Goal: Task Accomplishment & Management: Complete application form

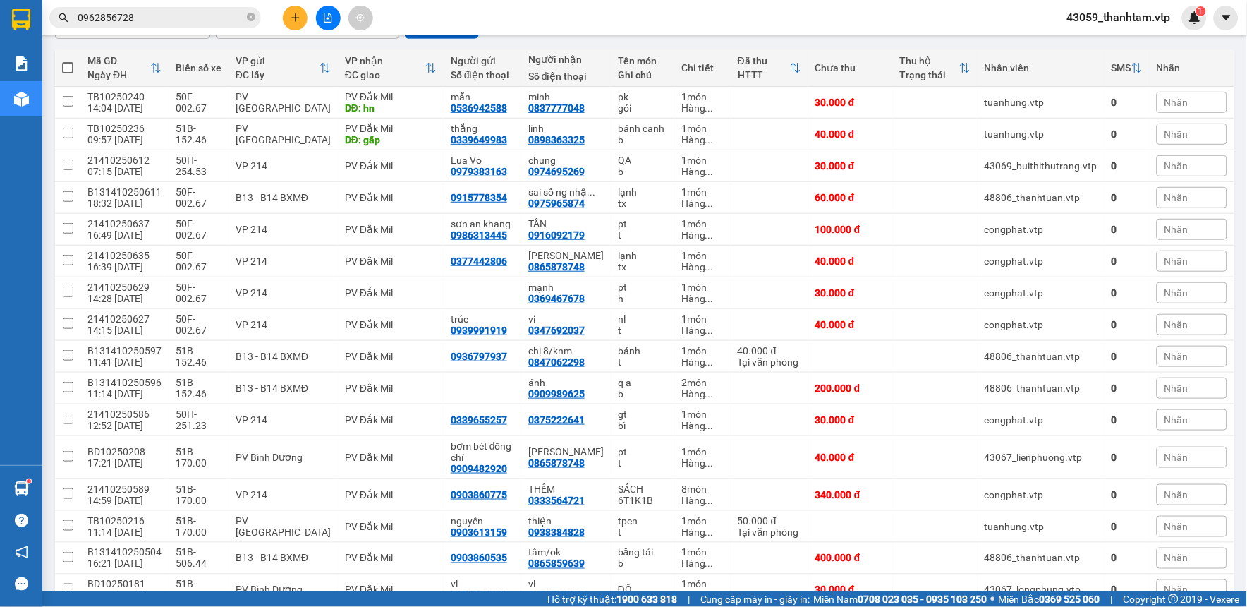
scroll to position [157, 0]
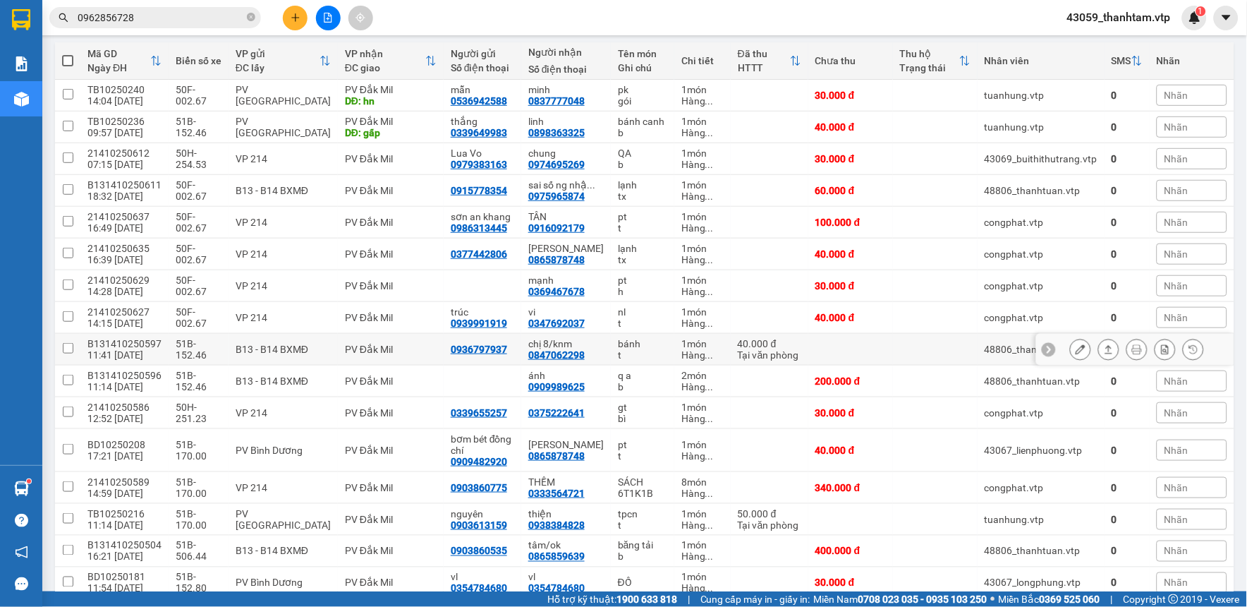
click at [1076, 348] on icon at bounding box center [1081, 349] width 10 height 10
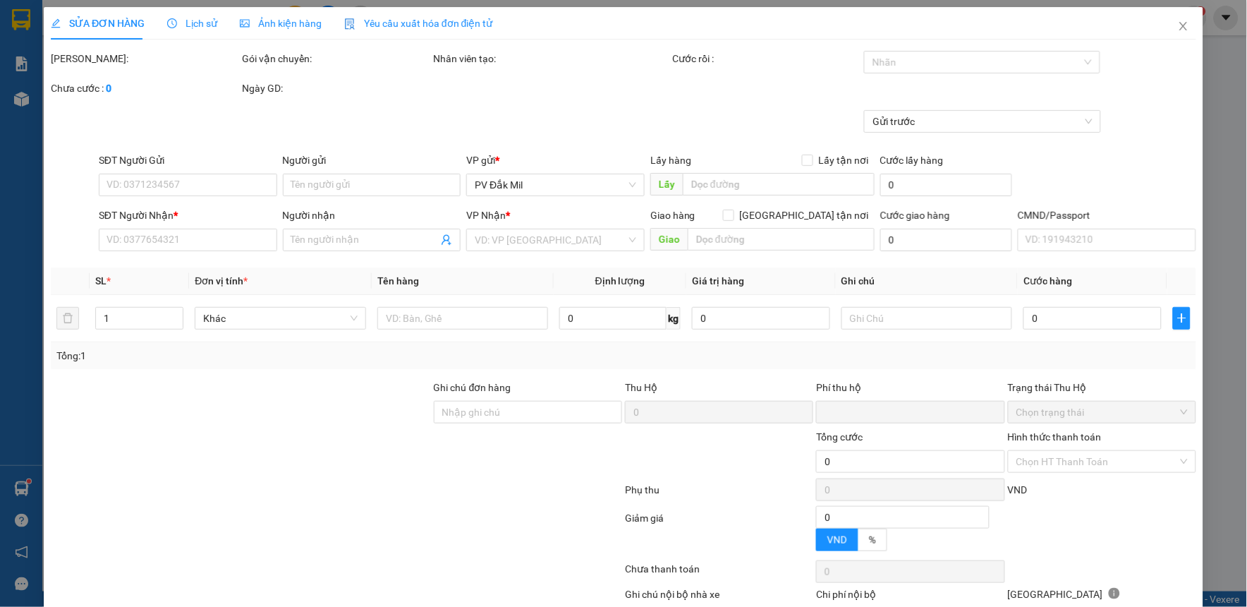
type input "2.000"
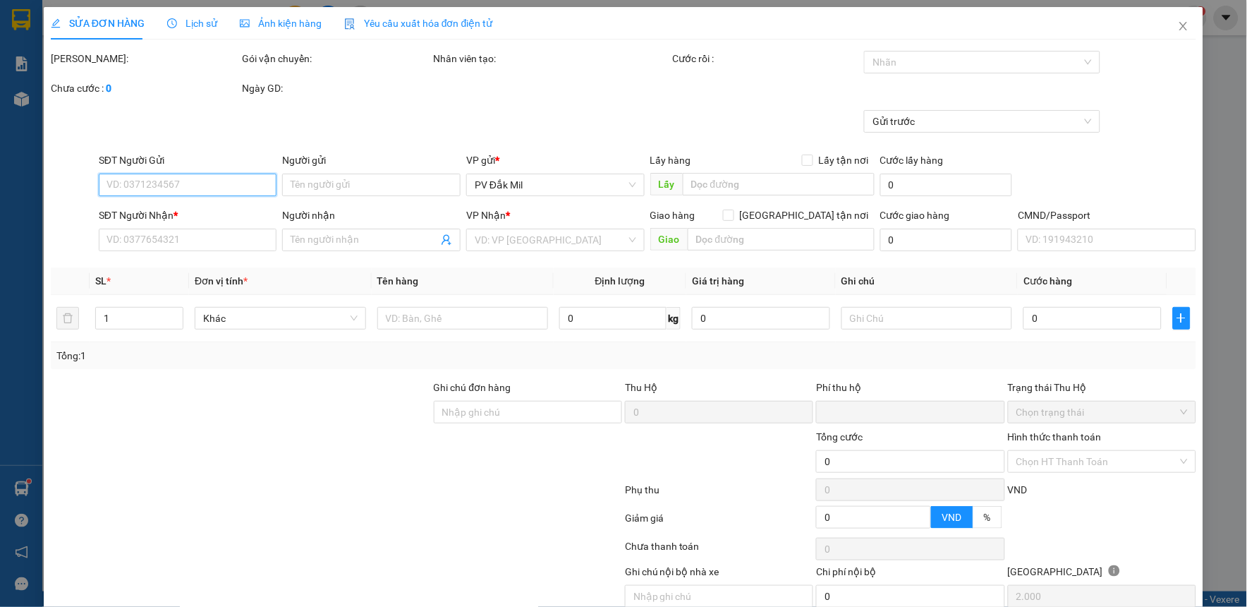
type input "0936797937"
type input "0847062298"
type input "chị 8/knm"
type input "0"
type input "40.000"
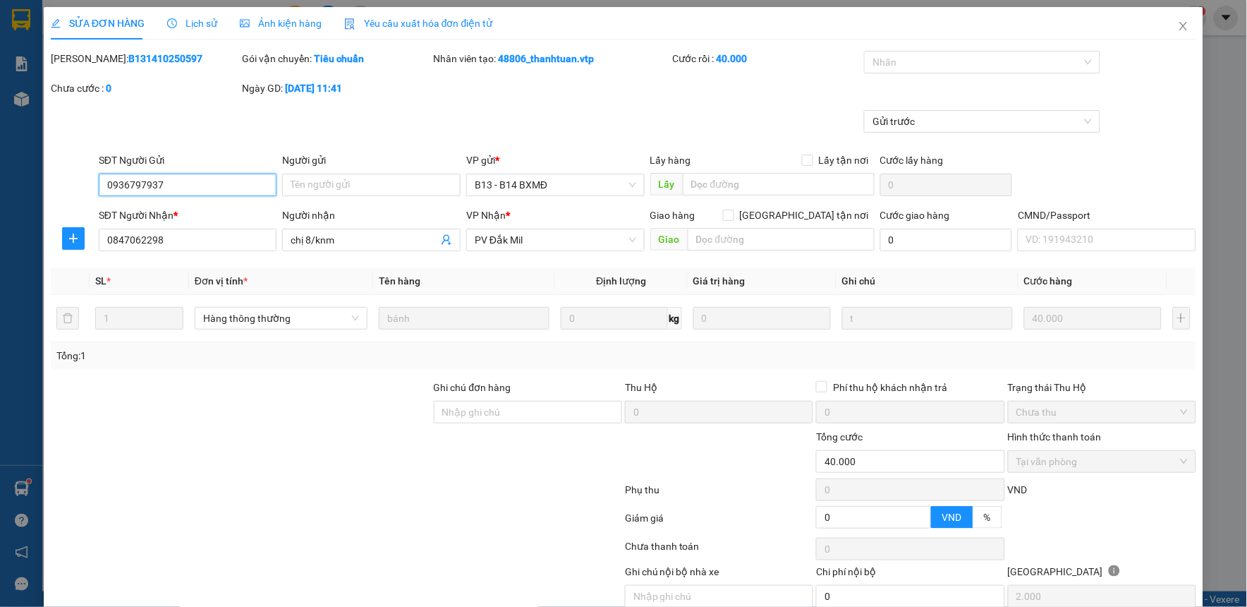
scroll to position [61, 0]
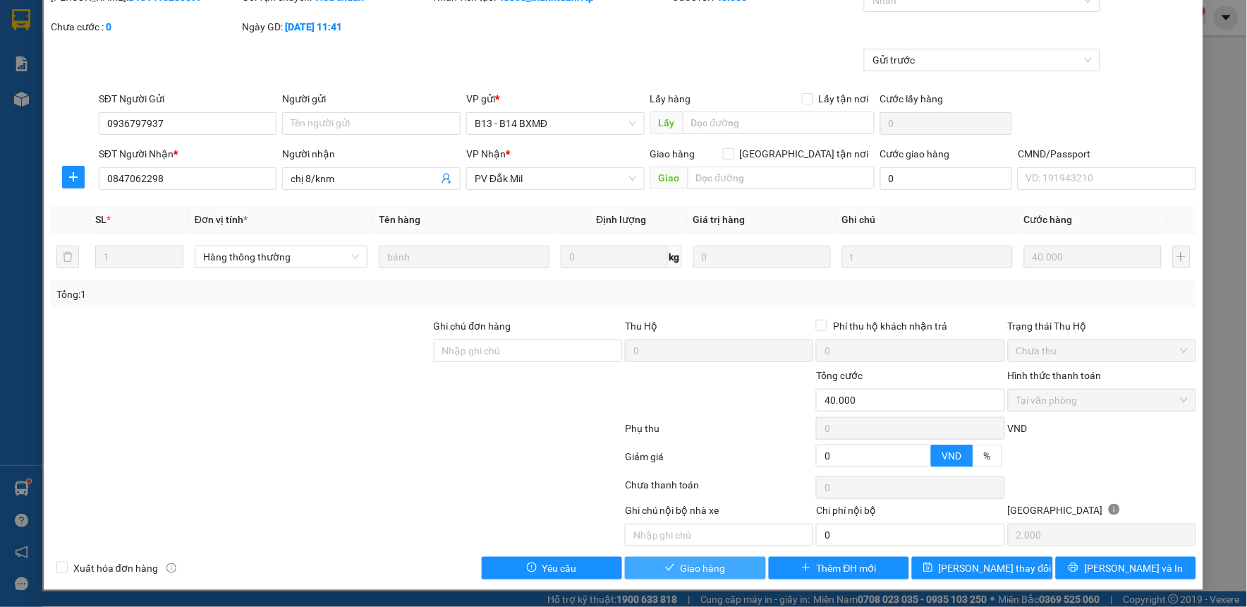
click at [700, 567] on span "Giao hàng" at bounding box center [703, 568] width 45 height 16
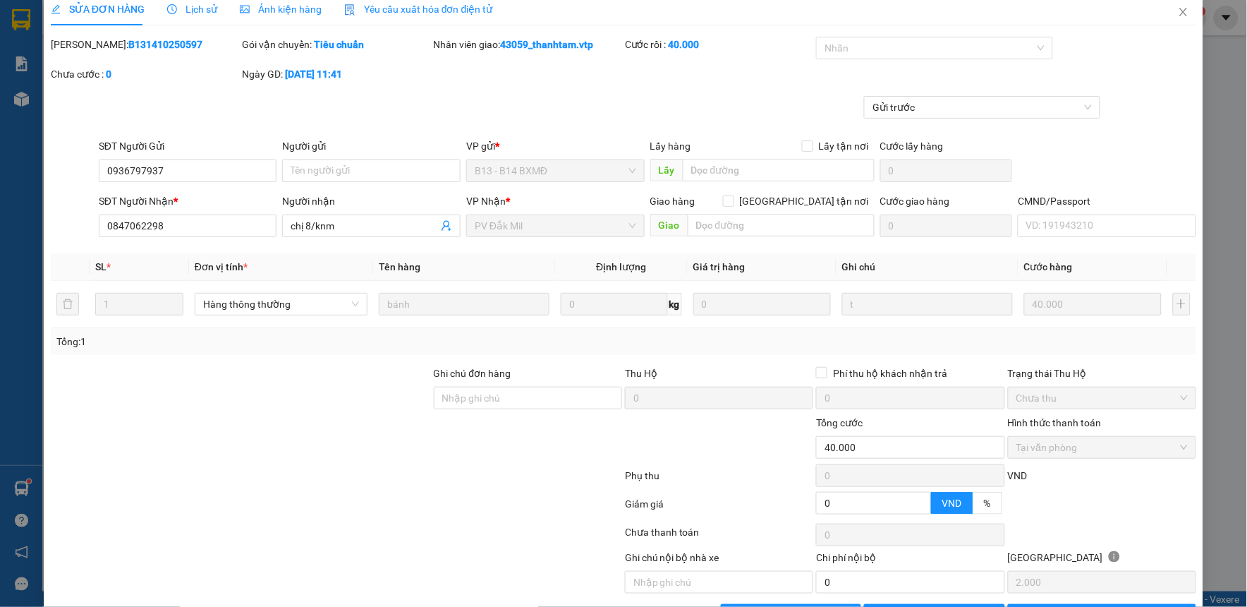
scroll to position [0, 0]
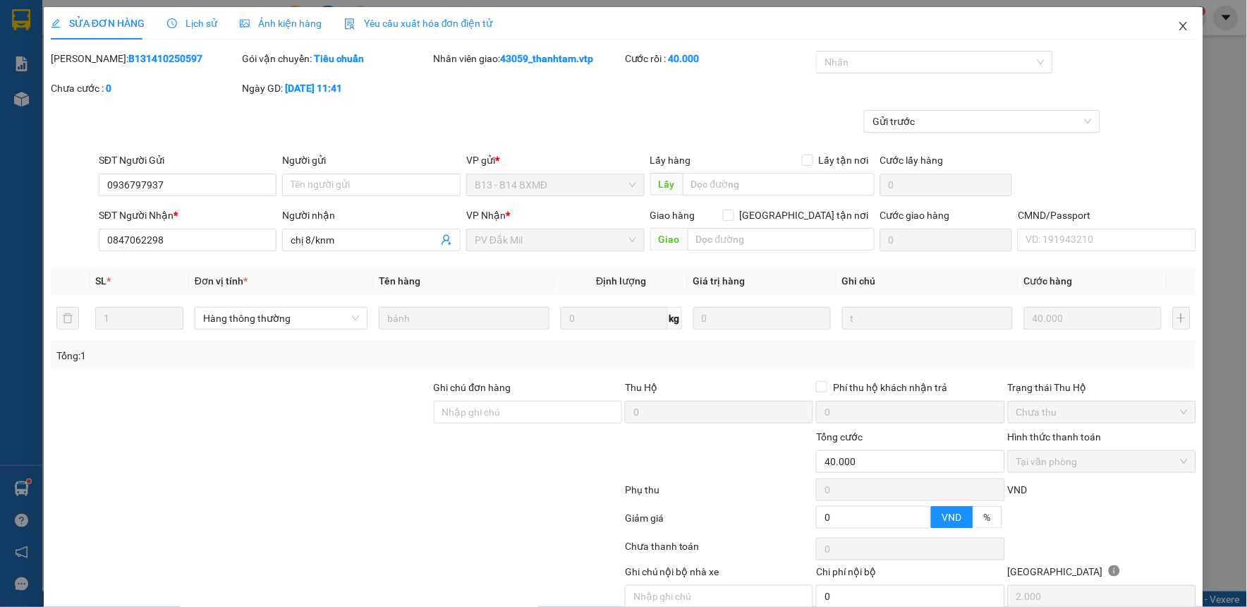
click at [1178, 25] on icon "close" at bounding box center [1183, 25] width 11 height 11
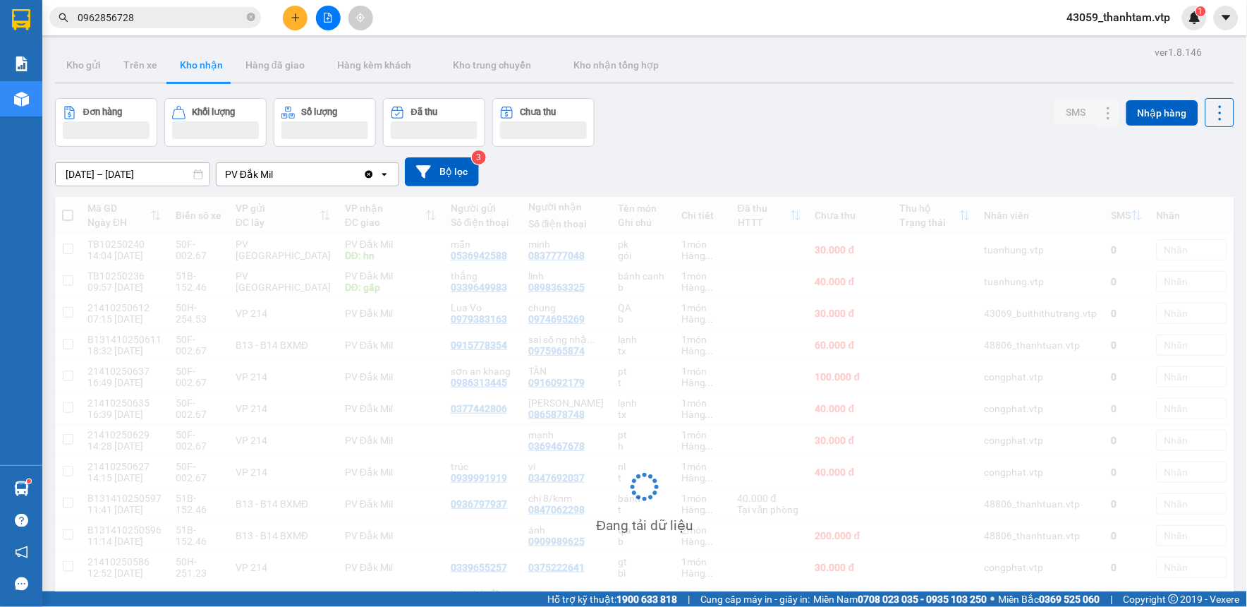
click at [301, 14] on button at bounding box center [295, 18] width 25 height 25
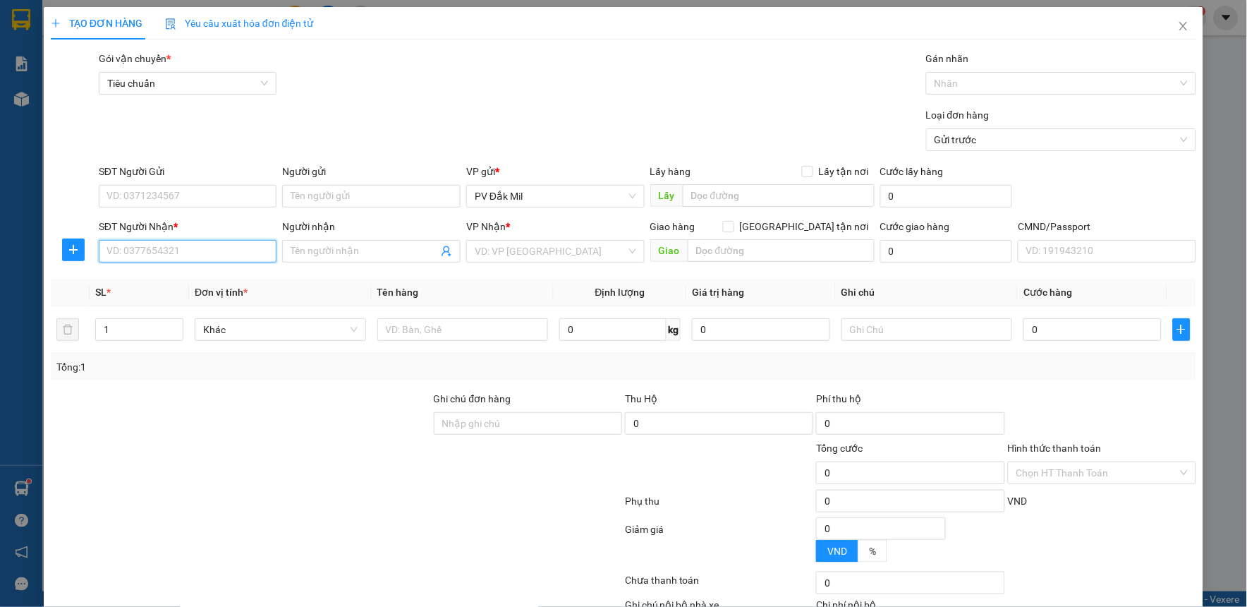
click at [205, 251] on input "SĐT Người Nhận *" at bounding box center [188, 251] width 178 height 23
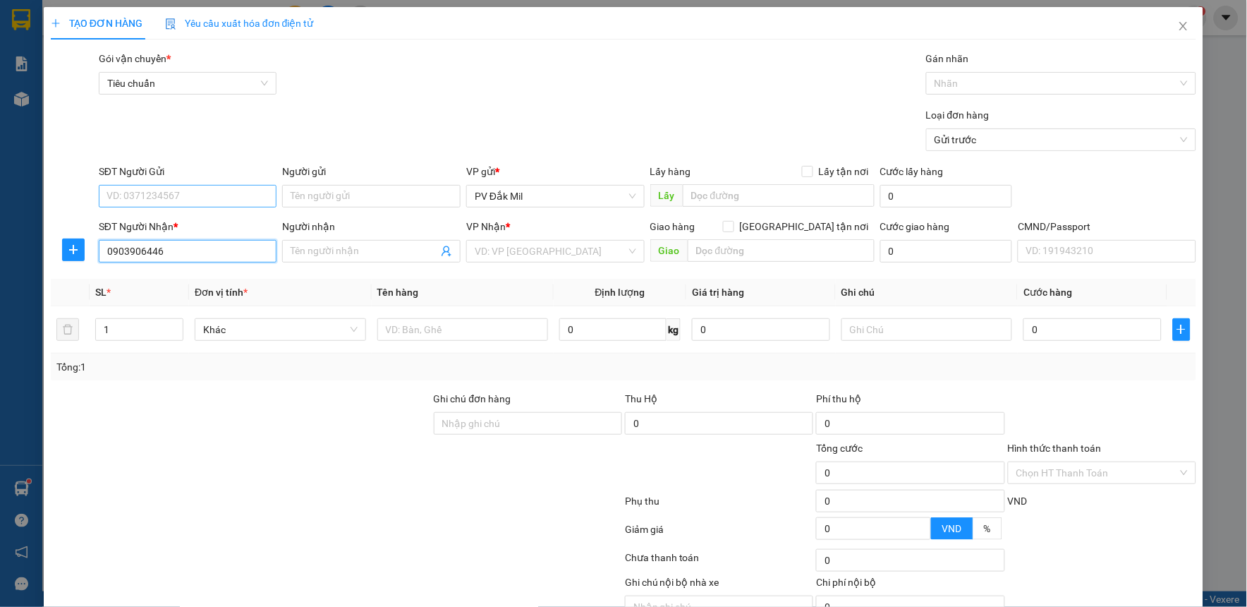
type input "0903906446"
click at [178, 200] on input "SĐT Người Gửi" at bounding box center [188, 196] width 178 height 23
type input "0906006878"
click at [574, 242] on input "search" at bounding box center [551, 250] width 152 height 21
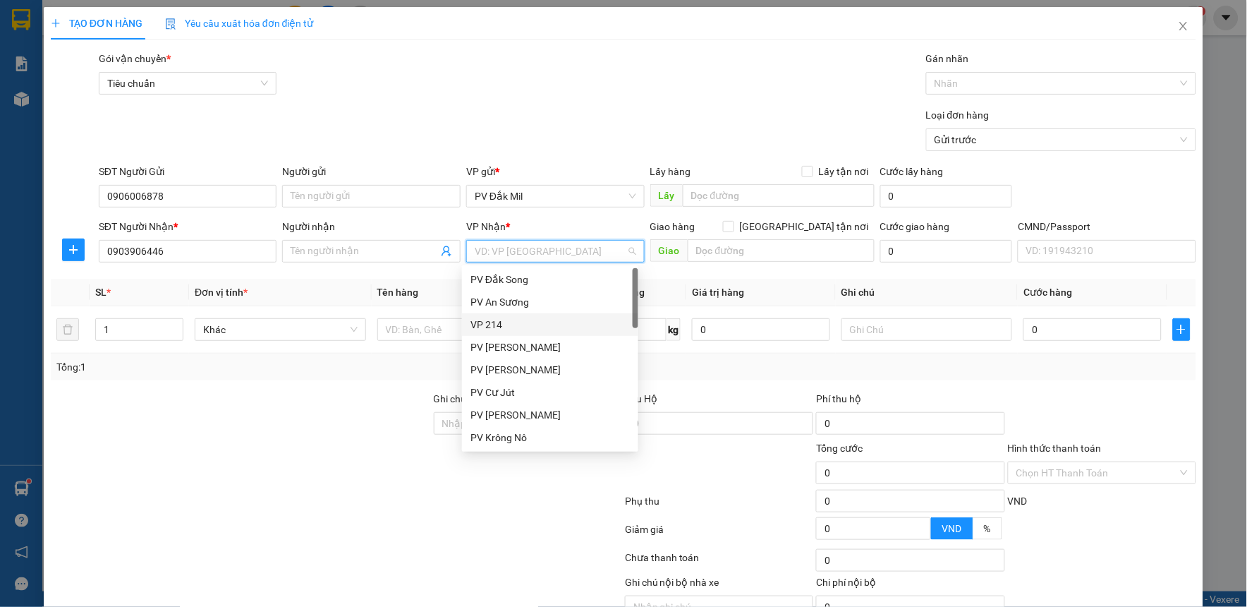
click at [506, 319] on div "VP 214" at bounding box center [549, 325] width 159 height 16
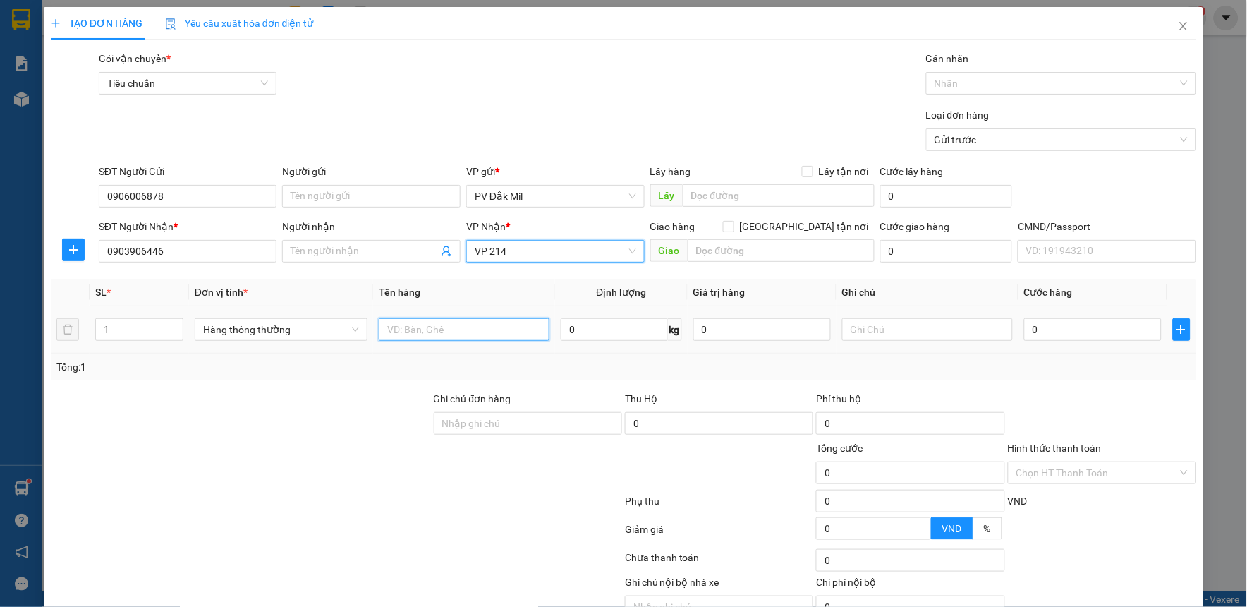
click at [425, 334] on input "text" at bounding box center [464, 329] width 171 height 23
click at [576, 257] on span "VP 214" at bounding box center [556, 250] width 162 height 21
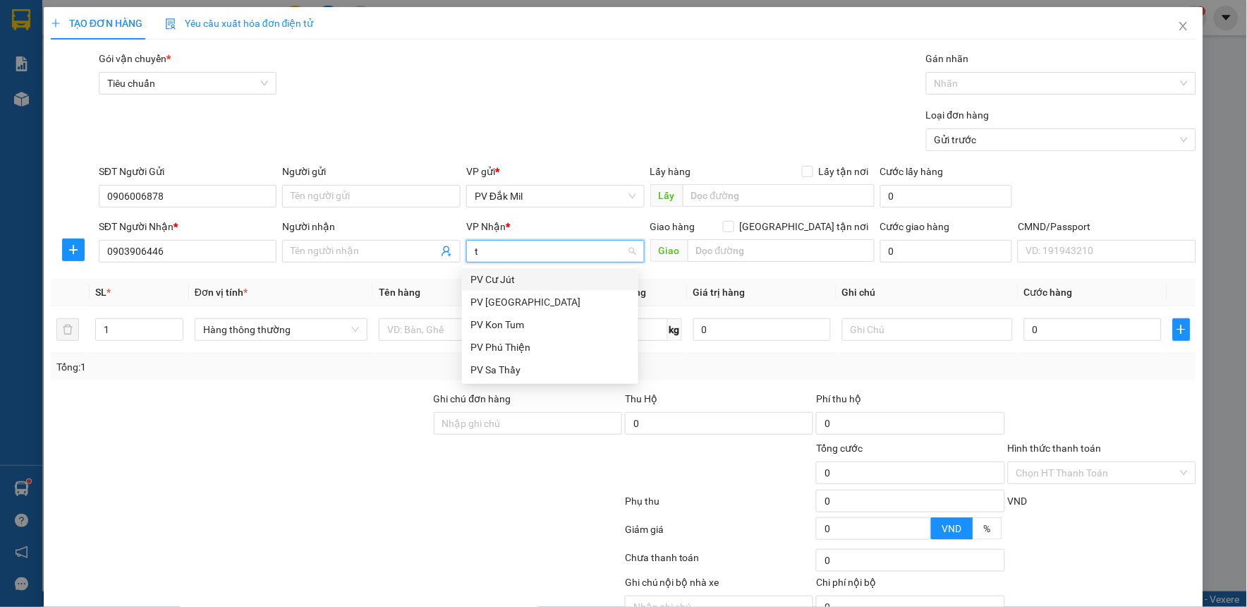
type input "tb"
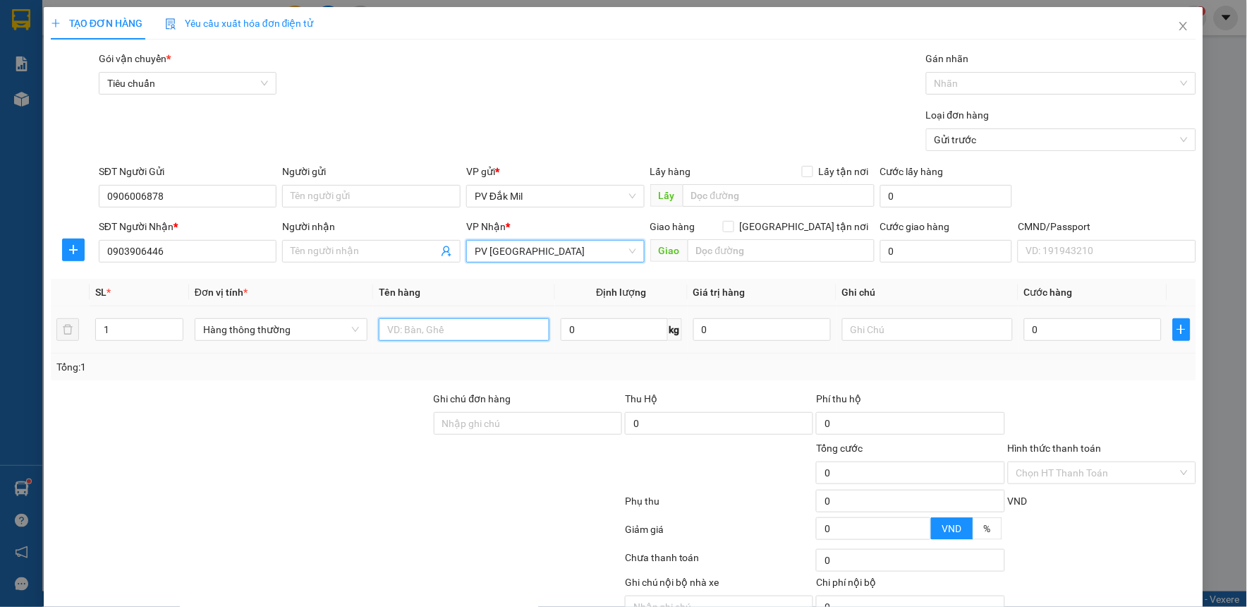
click at [499, 330] on input "text" at bounding box center [464, 329] width 171 height 23
type input "cf"
click at [917, 329] on input "text" at bounding box center [927, 329] width 171 height 23
type input "thùng"
click at [1083, 333] on input "0" at bounding box center [1093, 329] width 138 height 23
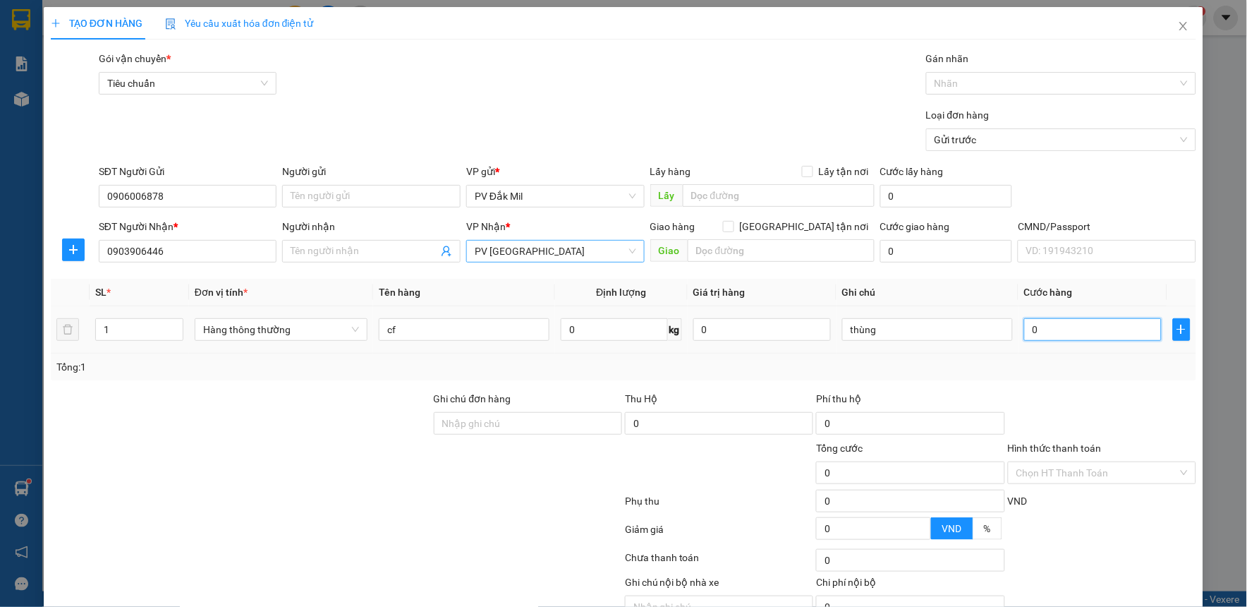
type input "6"
type input "60"
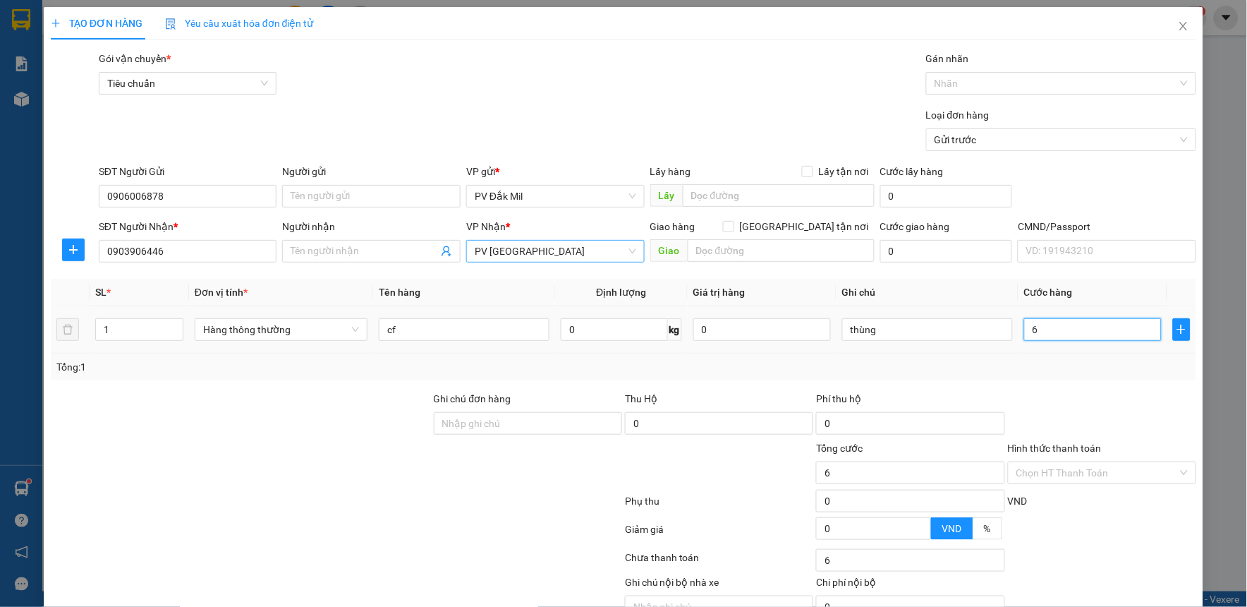
type input "60"
type input "600"
type input "6.000"
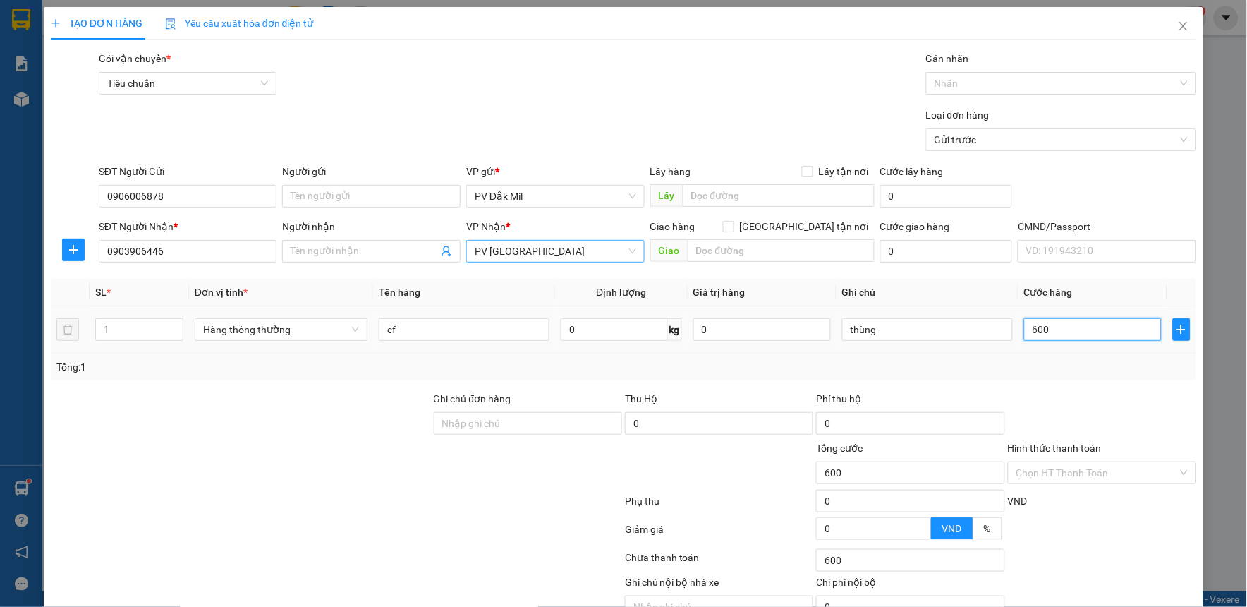
type input "6.000"
type input "60.000"
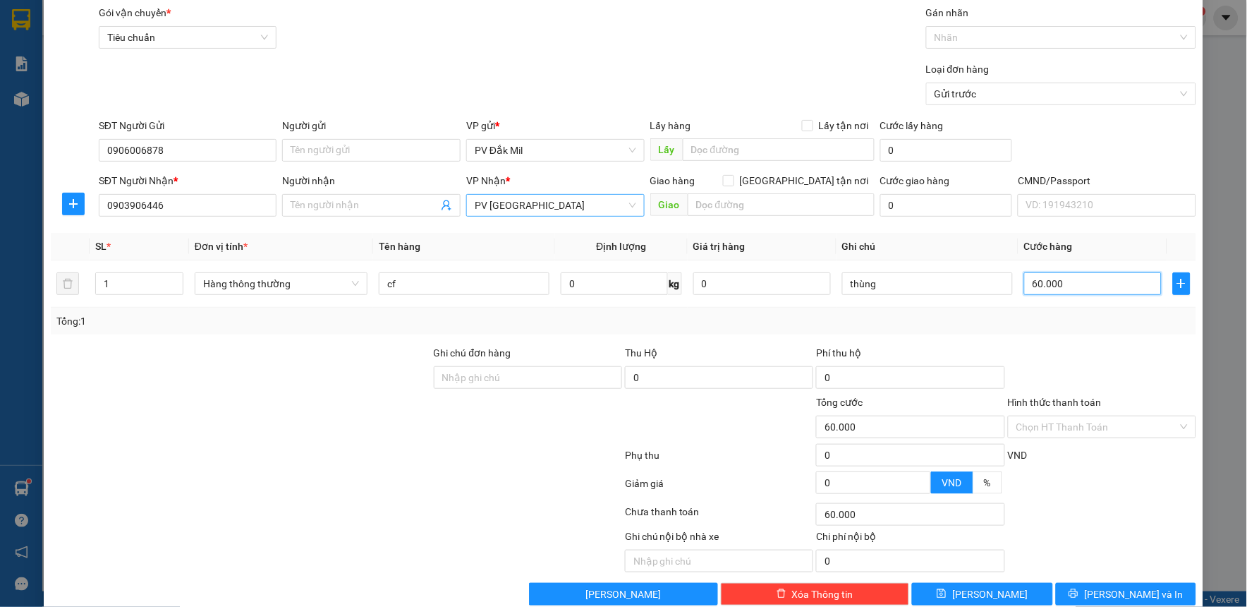
scroll to position [72, 0]
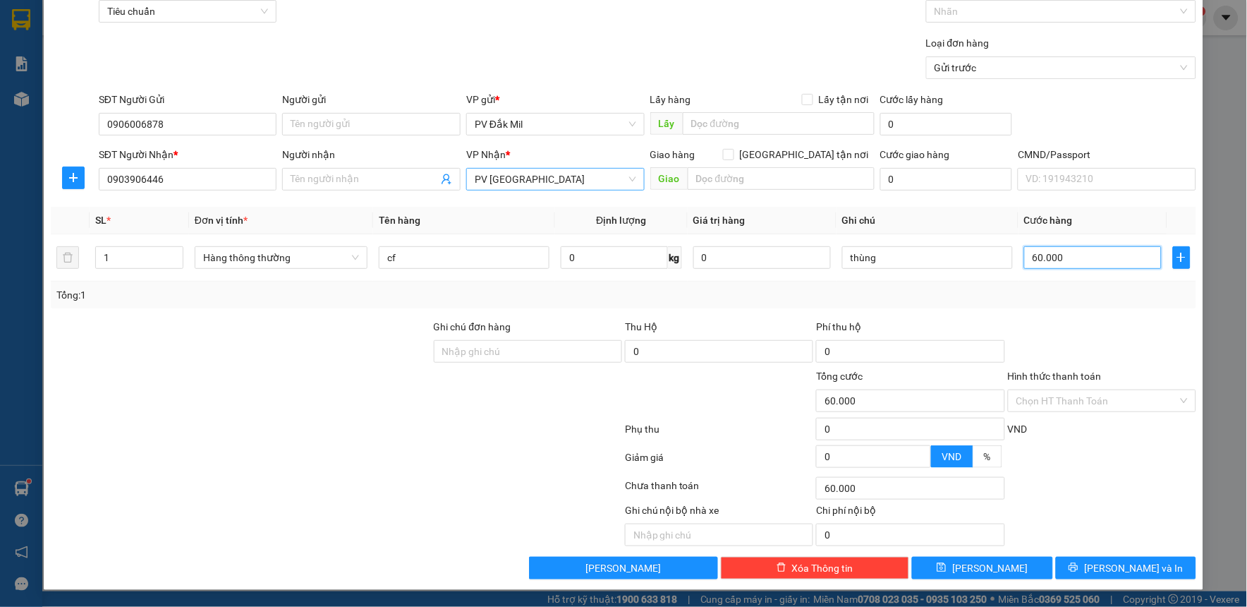
type input "60.000"
click at [1145, 567] on button "[PERSON_NAME] và In" at bounding box center [1126, 567] width 141 height 23
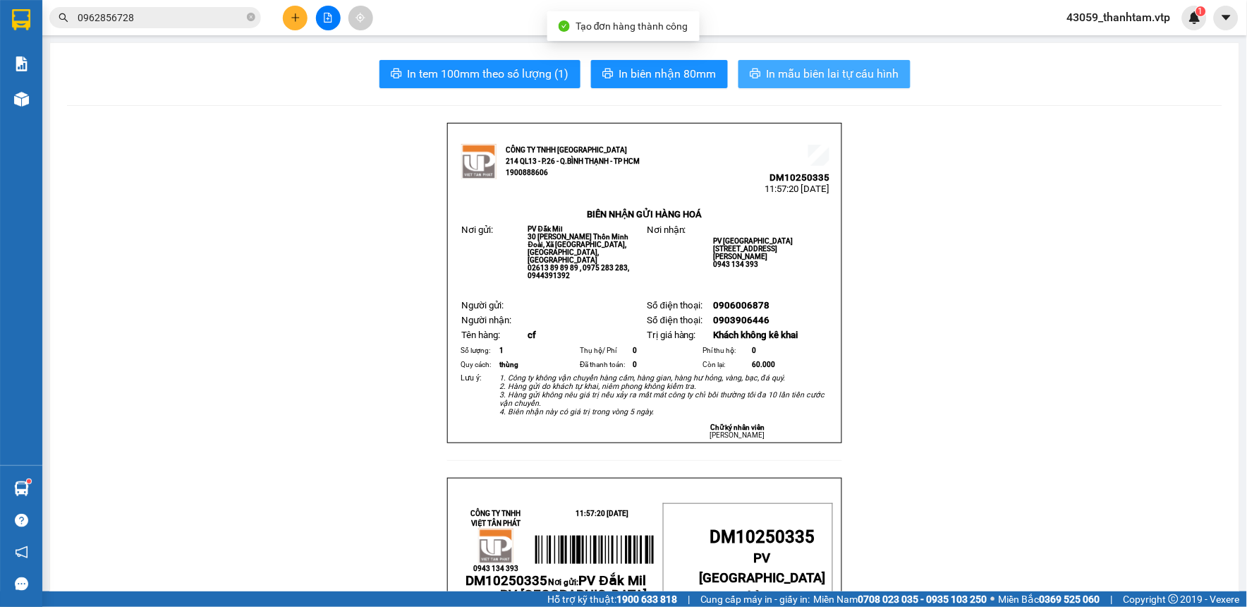
click at [820, 74] on span "In mẫu biên lai tự cấu hình" at bounding box center [833, 74] width 133 height 18
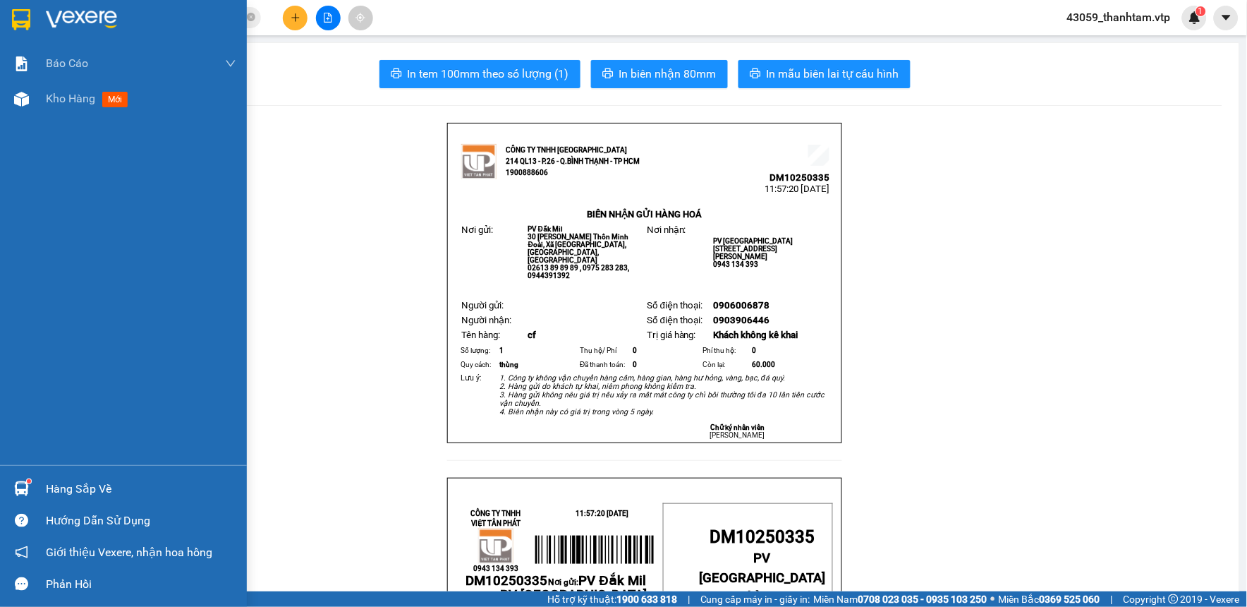
click at [12, 14] on img at bounding box center [21, 19] width 18 height 21
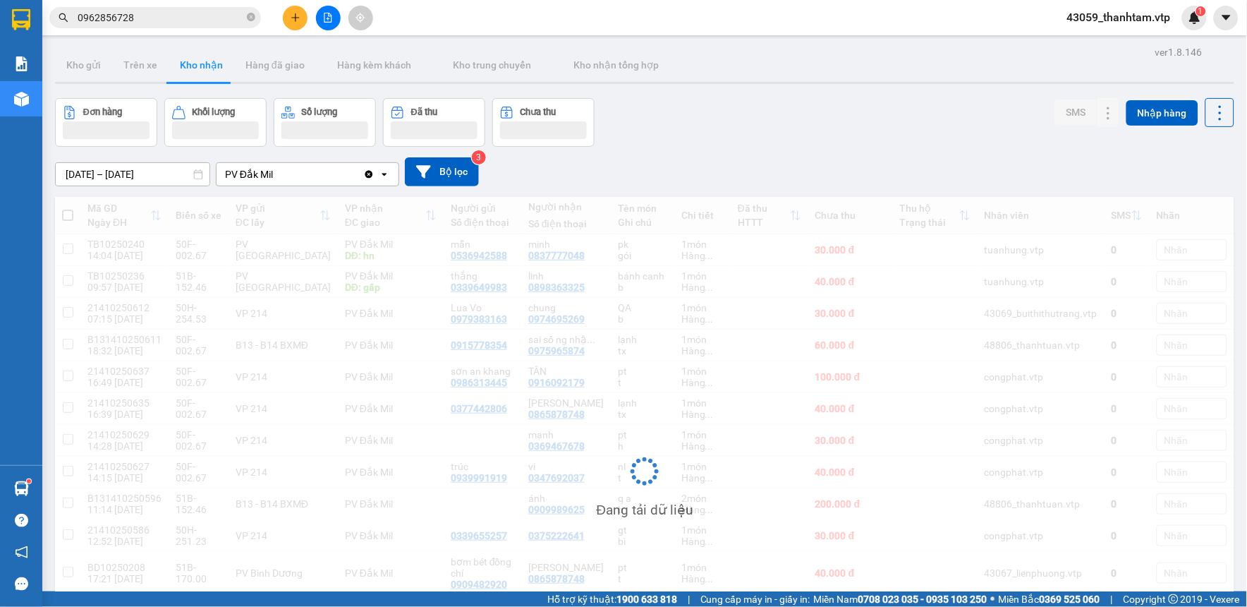
click at [727, 138] on div "Đơn hàng Khối lượng Số lượng Đã thu Chưa thu SMS Nhập hàng" at bounding box center [644, 122] width 1179 height 49
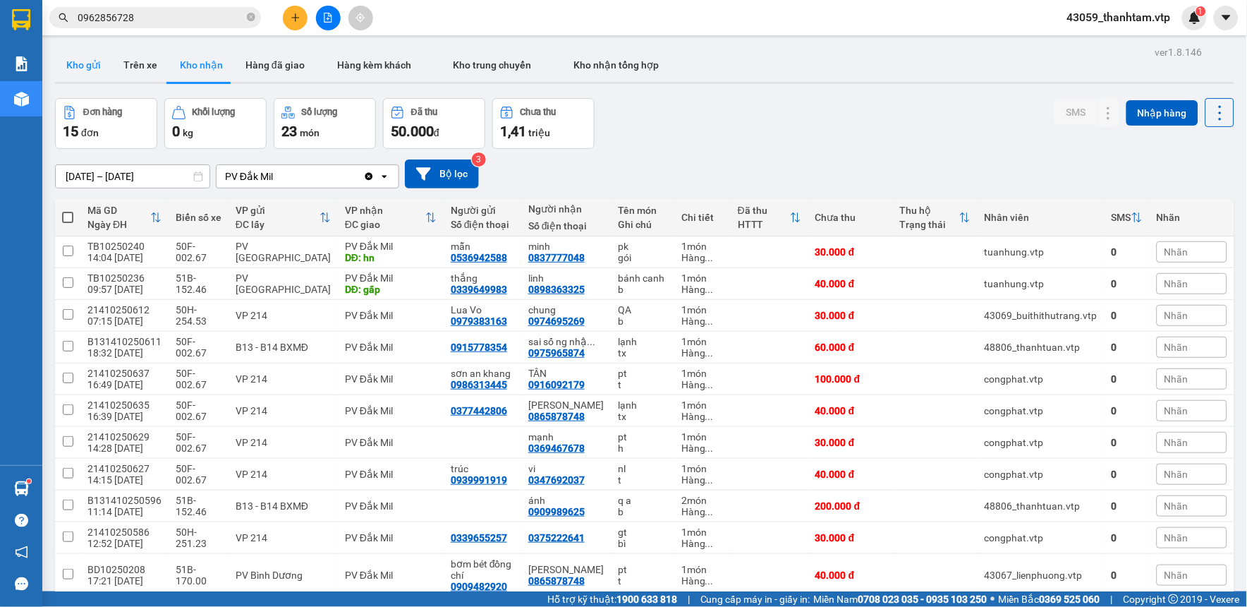
drag, startPoint x: 78, startPoint y: 69, endPoint x: 110, endPoint y: 54, distance: 35.0
click at [85, 66] on button "Kho gửi" at bounding box center [83, 65] width 57 height 34
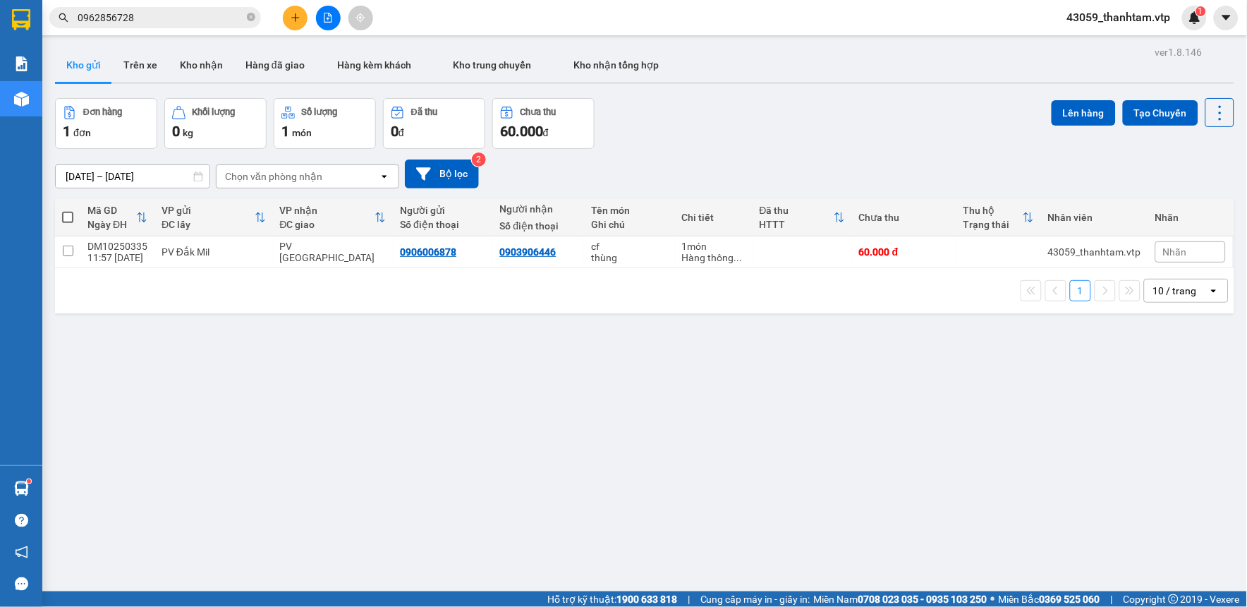
click at [700, 389] on div "ver 1.8.146 Kho gửi Trên xe Kho nhận Hàng đã giao Hàng kèm khách Kho trung chuy…" at bounding box center [644, 345] width 1190 height 607
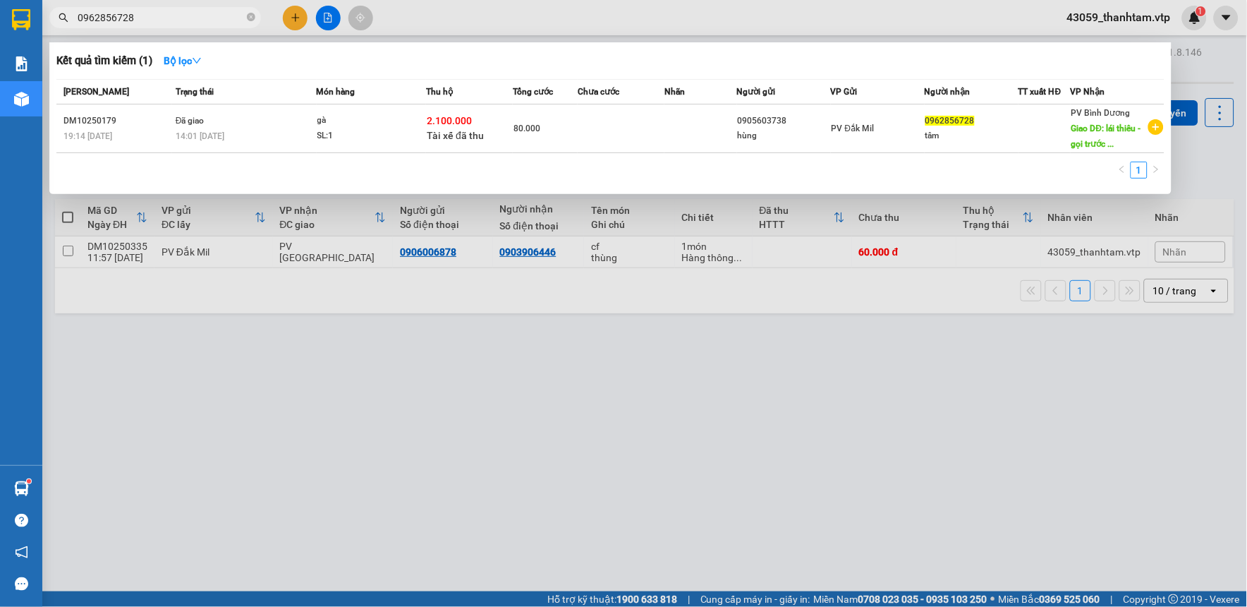
click at [164, 20] on input "0962856728" at bounding box center [161, 18] width 166 height 16
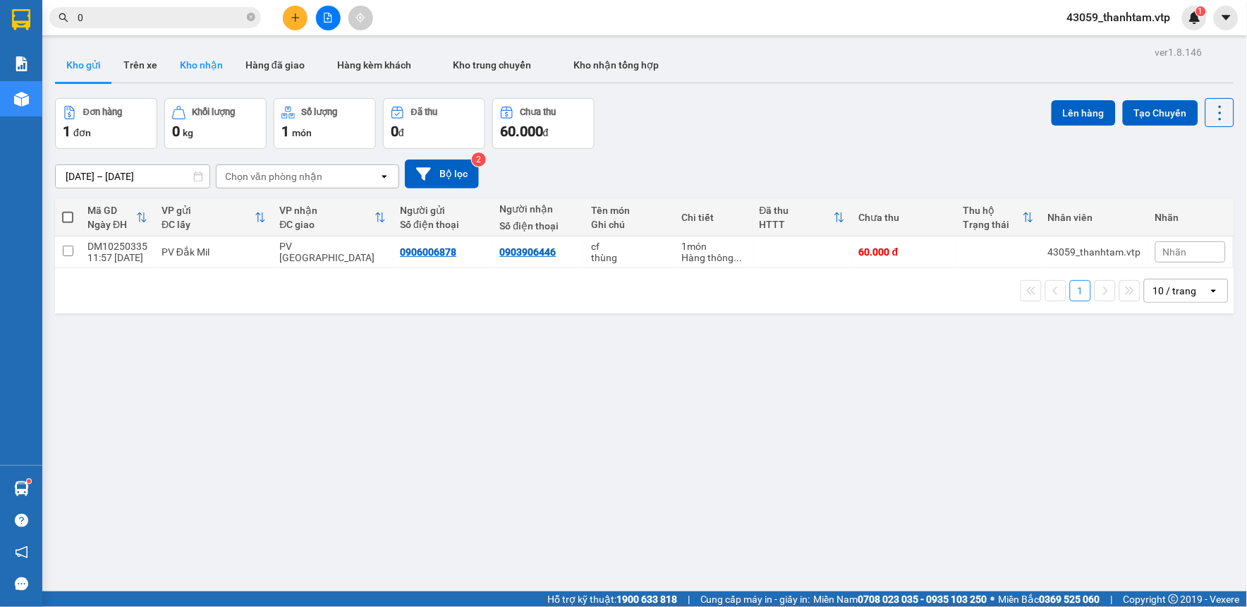
type input "0"
click at [203, 62] on button "Kho nhận" at bounding box center [202, 65] width 66 height 34
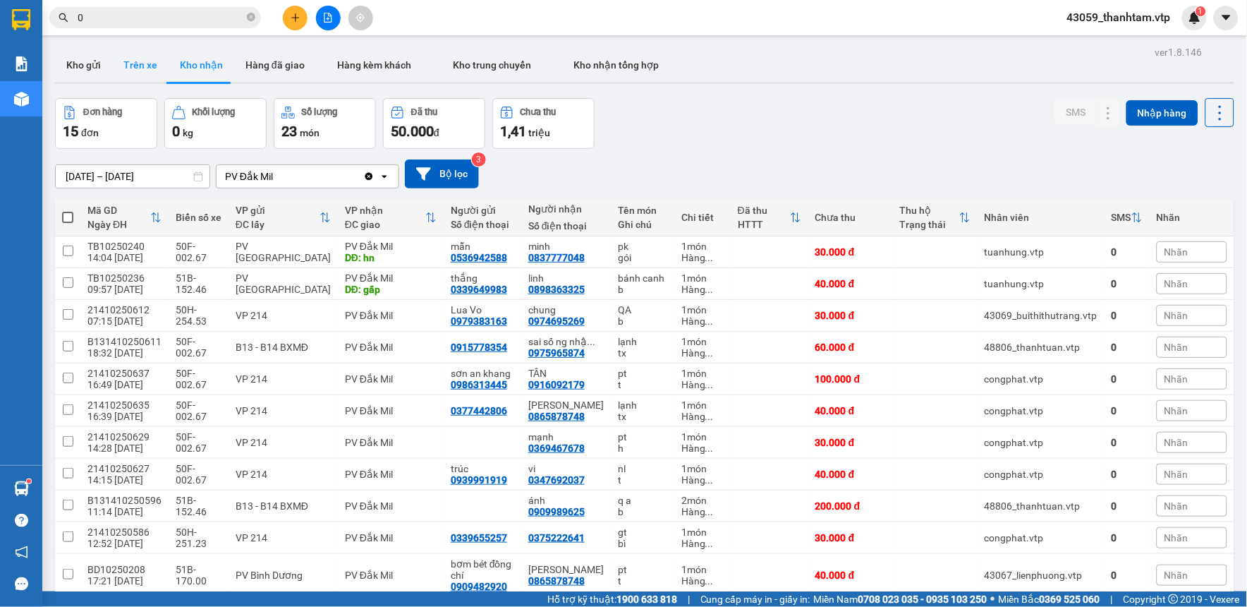
click at [152, 60] on button "Trên xe" at bounding box center [140, 65] width 56 height 34
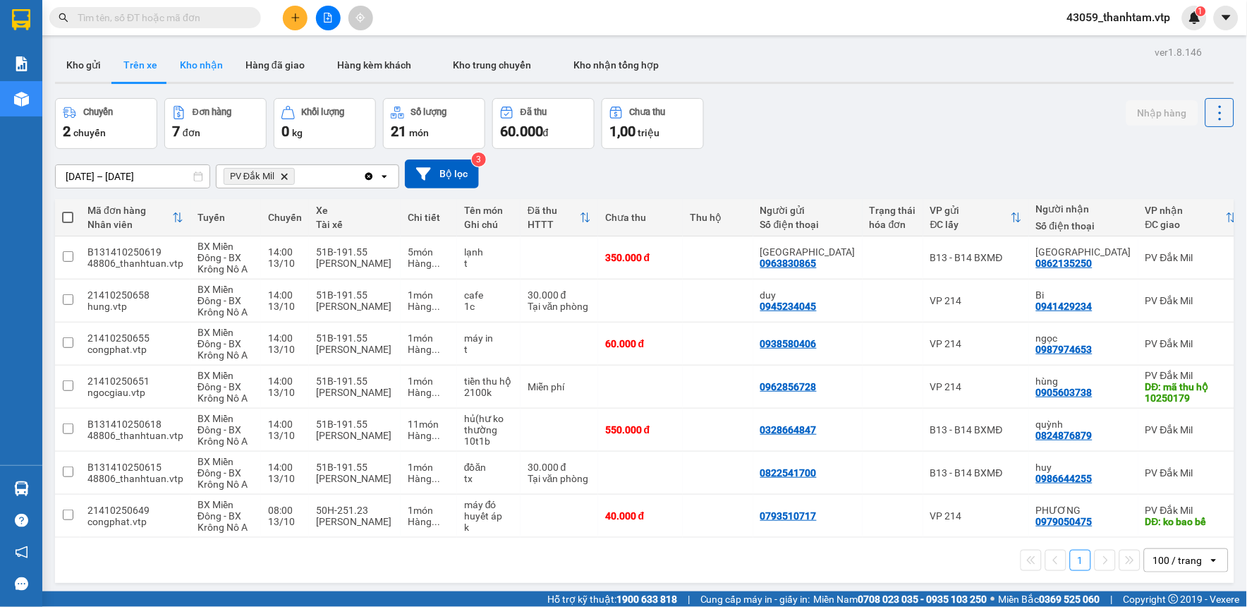
click at [199, 59] on button "Kho nhận" at bounding box center [202, 65] width 66 height 34
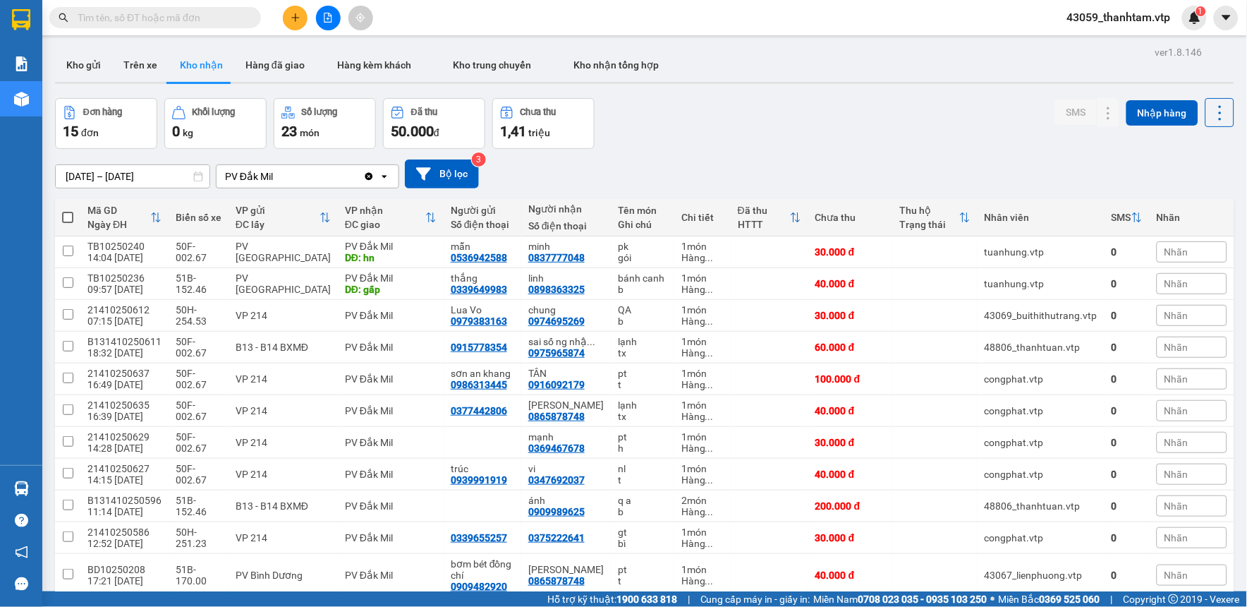
click at [163, 23] on input "text" at bounding box center [161, 18] width 166 height 16
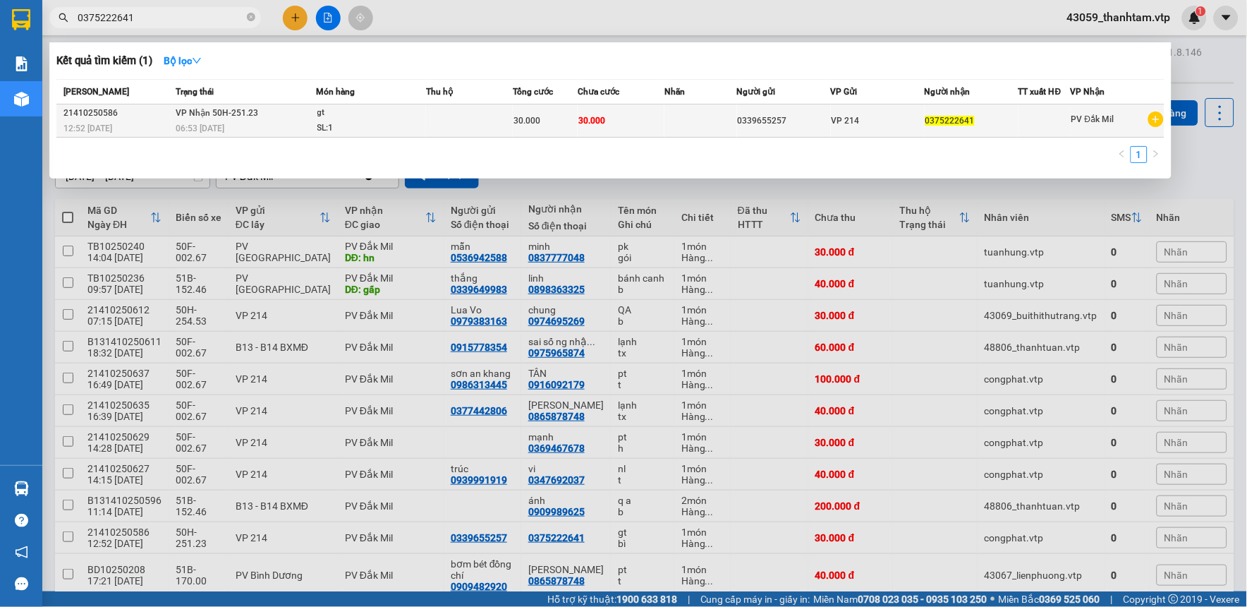
type input "0375222641"
click at [520, 123] on span "30.000" at bounding box center [526, 121] width 27 height 10
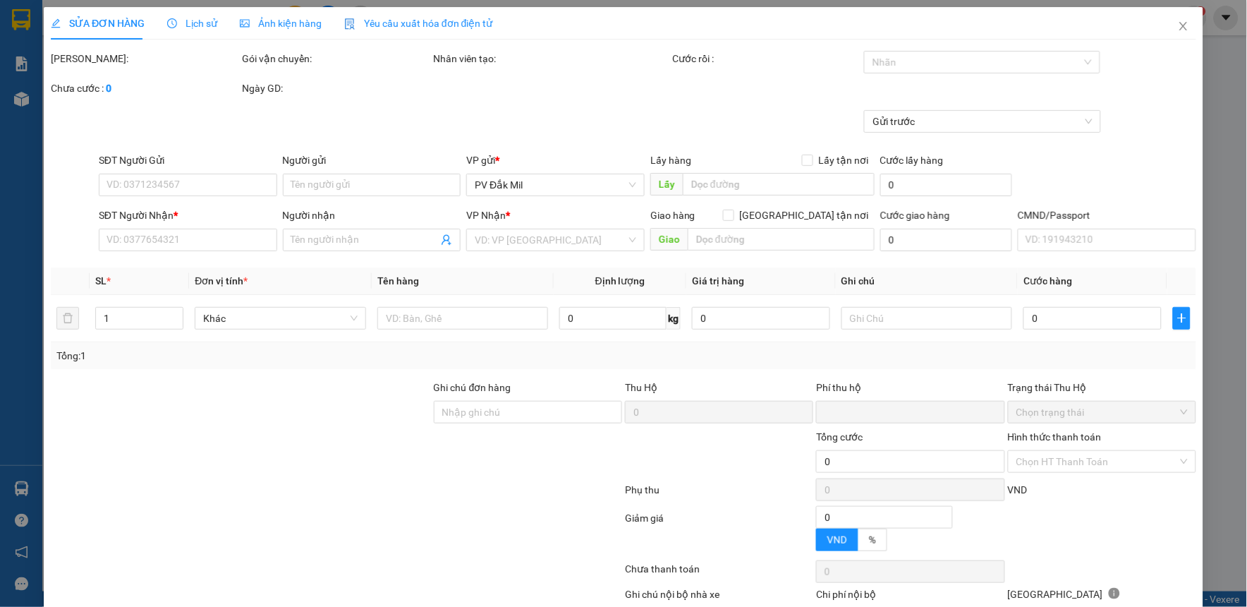
type input "1.500"
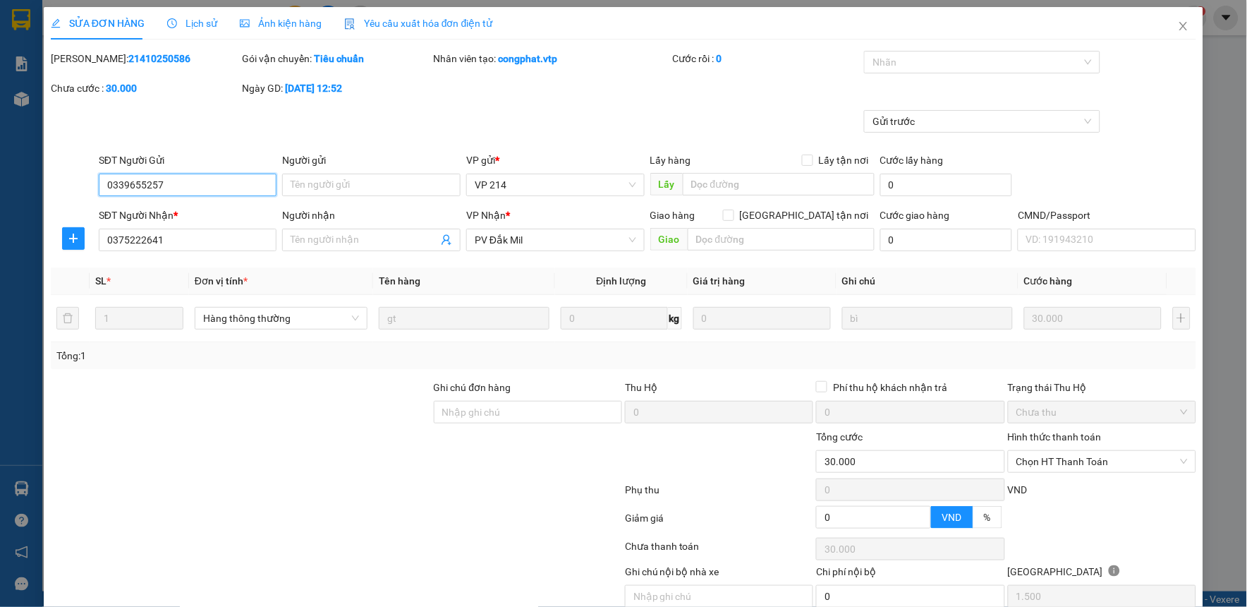
type input "0339655257"
type input "0375222641"
type input "0"
type input "30.000"
click at [200, 18] on span "Lịch sử" at bounding box center [192, 23] width 50 height 11
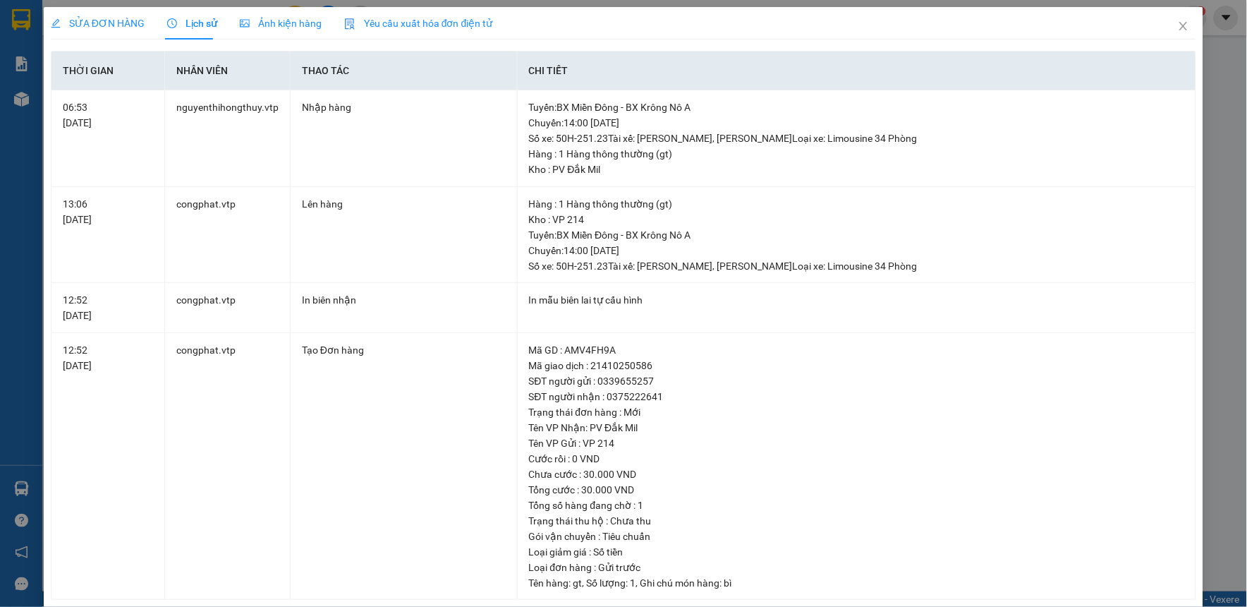
drag, startPoint x: 122, startPoint y: 44, endPoint x: 138, endPoint y: 47, distance: 15.7
click at [129, 45] on div "SỬA ĐƠN HÀNG Lịch sử Ảnh kiện hàng Yêu cầu xuất hóa đơn điện tử Total Paid Fee …" at bounding box center [623, 303] width 1145 height 592
drag, startPoint x: 138, startPoint y: 47, endPoint x: 78, endPoint y: 17, distance: 66.9
click at [74, 18] on span "SỬA ĐƠN HÀNG" at bounding box center [98, 23] width 94 height 11
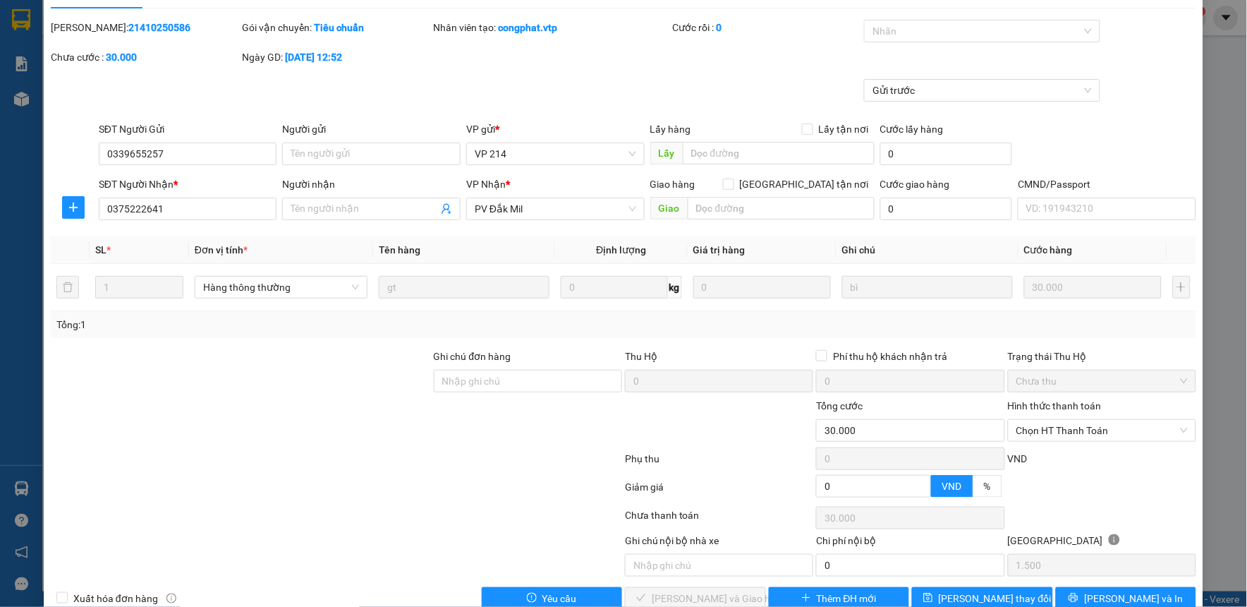
scroll to position [61, 0]
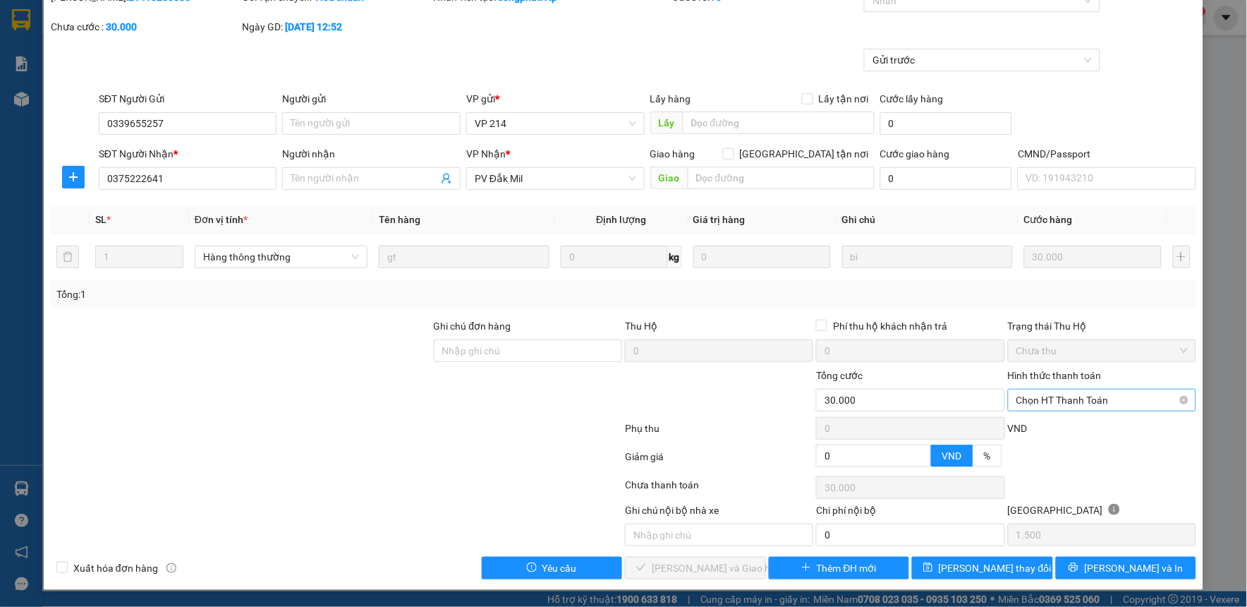
click at [1112, 403] on span "Chọn HT Thanh Toán" at bounding box center [1101, 399] width 171 height 21
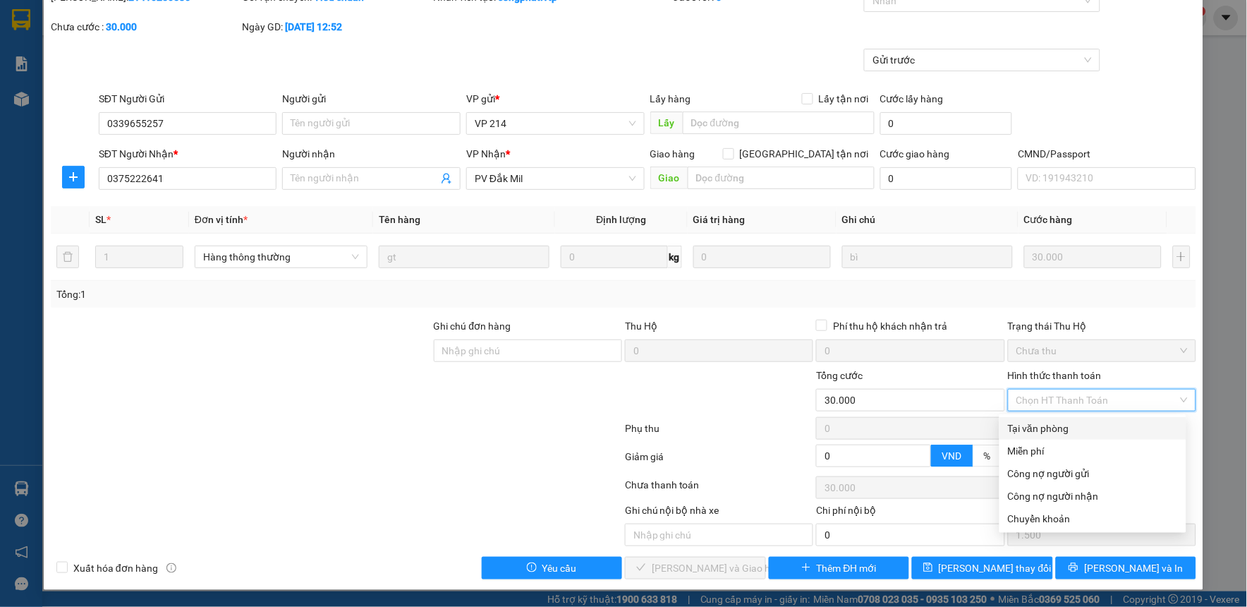
click at [1104, 428] on div "Tại văn phòng" at bounding box center [1093, 428] width 170 height 16
type input "0"
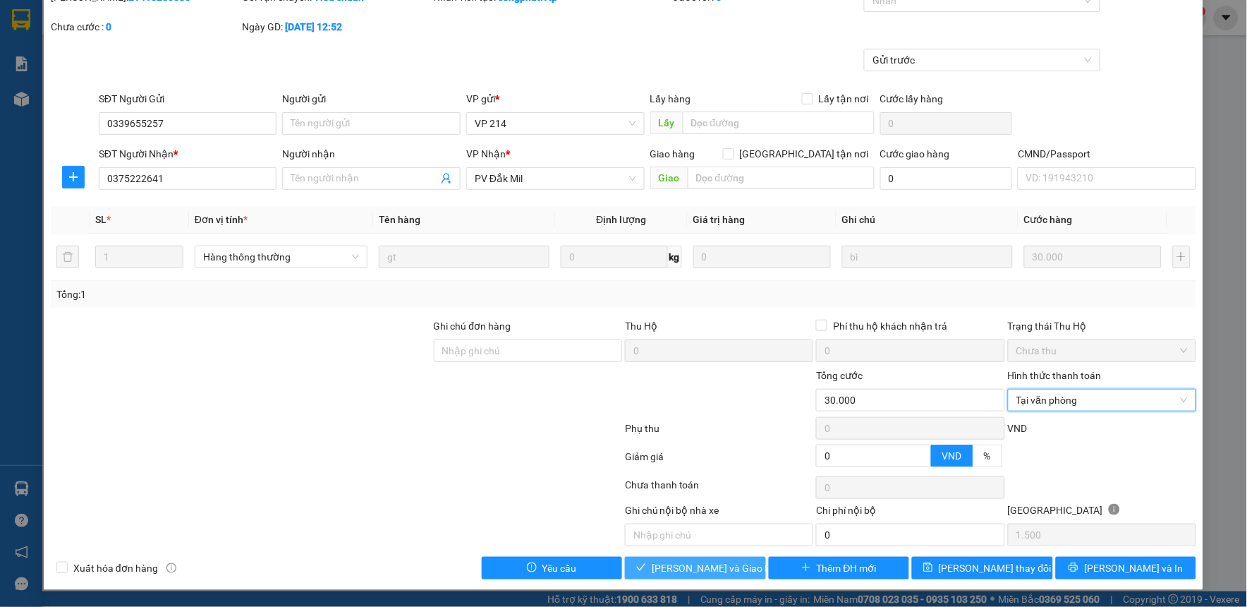
click at [681, 568] on span "[PERSON_NAME] và Giao hàng" at bounding box center [719, 568] width 135 height 16
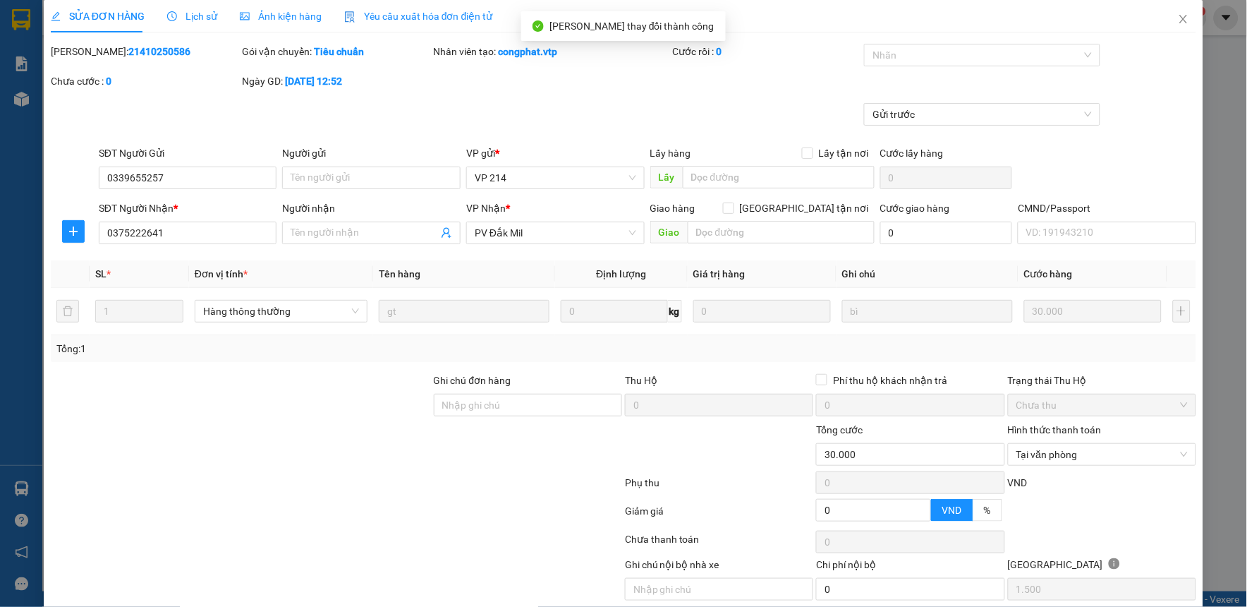
scroll to position [0, 0]
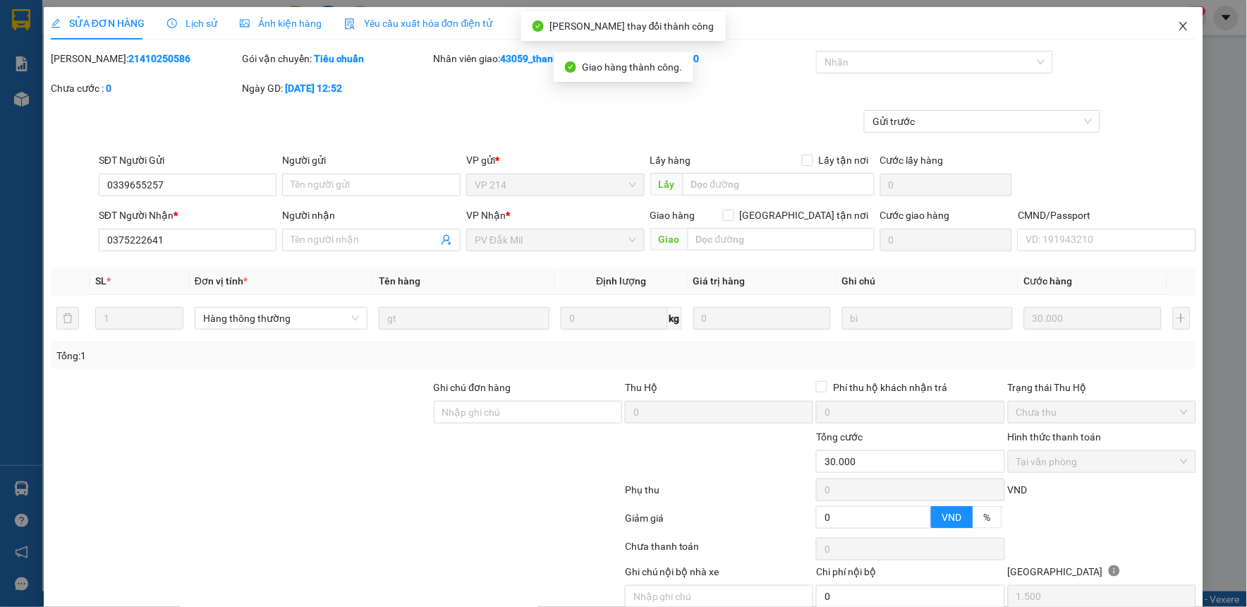
click at [1179, 25] on icon "close" at bounding box center [1183, 26] width 8 height 8
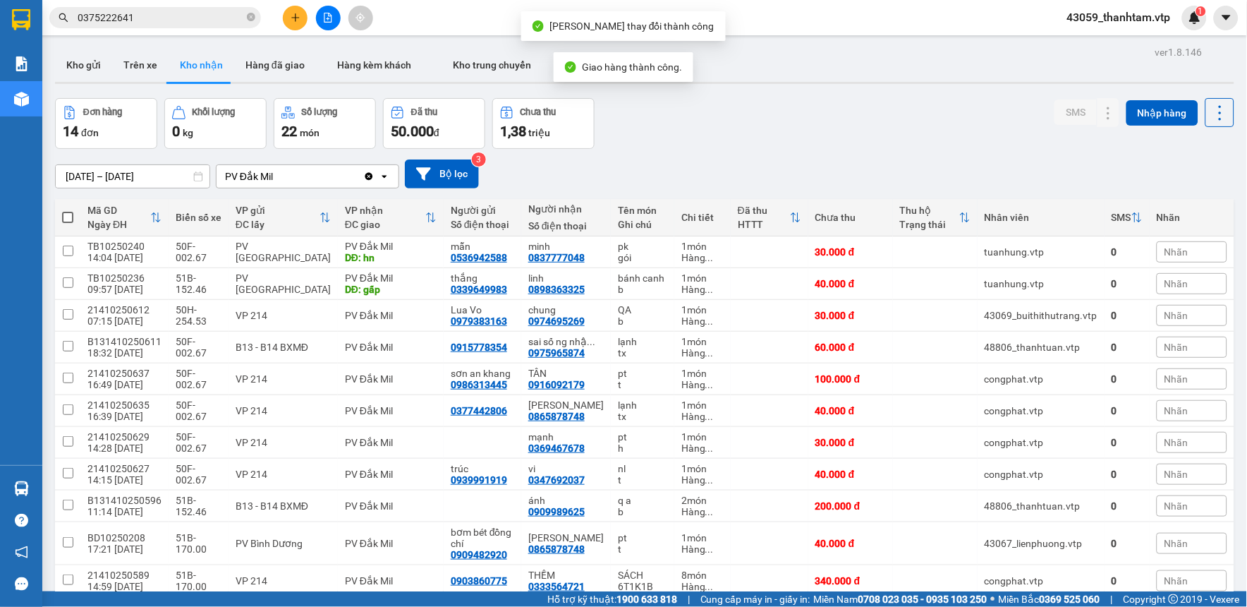
click at [908, 145] on div "Đơn hàng 14 đơn Khối lượng 0 kg Số lượng 22 món Đã thu 50.000 đ Chưa thu 1,38 t…" at bounding box center [644, 123] width 1179 height 51
